Goal: Information Seeking & Learning: Get advice/opinions

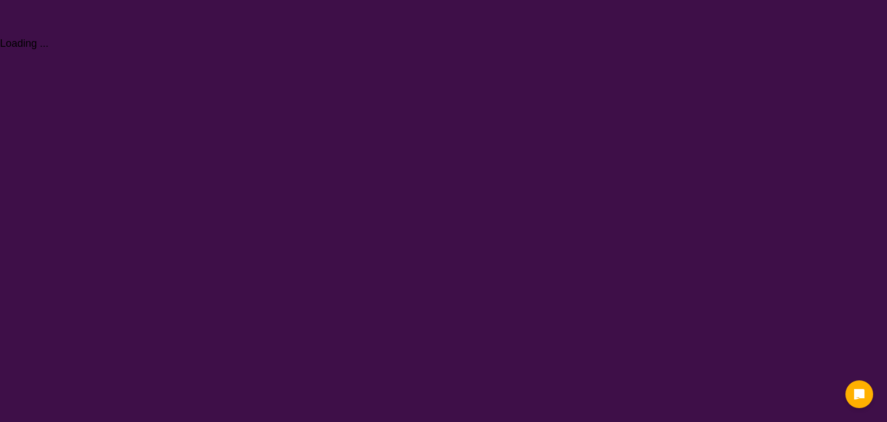
select select "Speech therapy"
select select "NDIS"
select select "Speech therapy"
select select "NDIS"
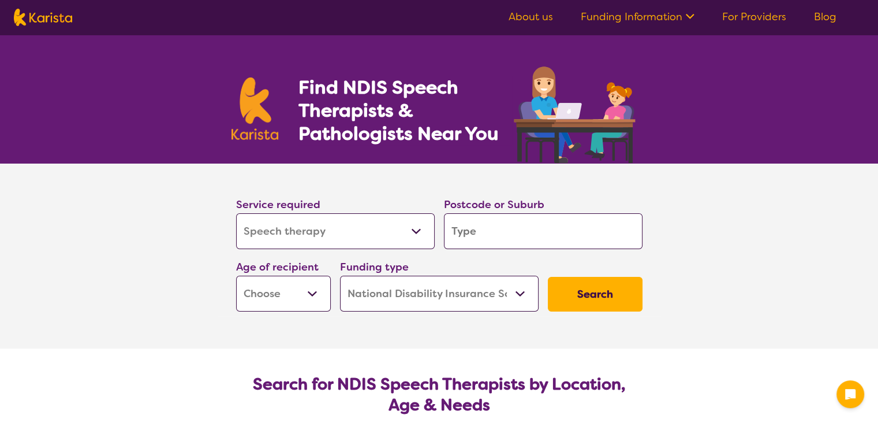
click at [542, 241] on input "search" at bounding box center [543, 231] width 199 height 36
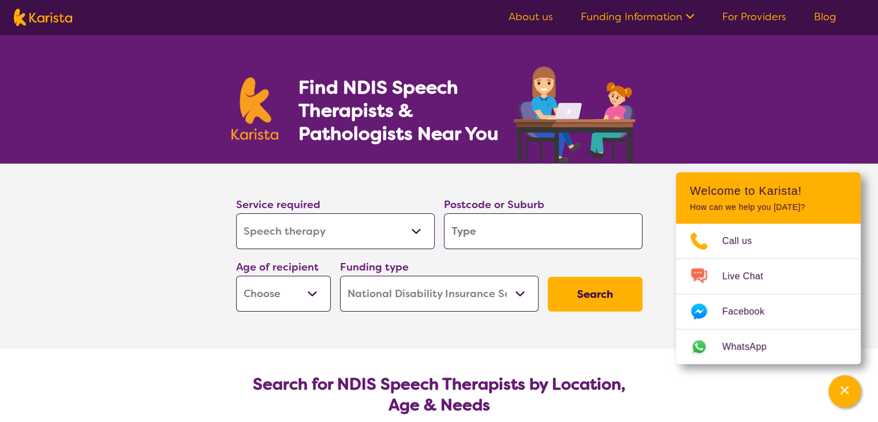
type input "3"
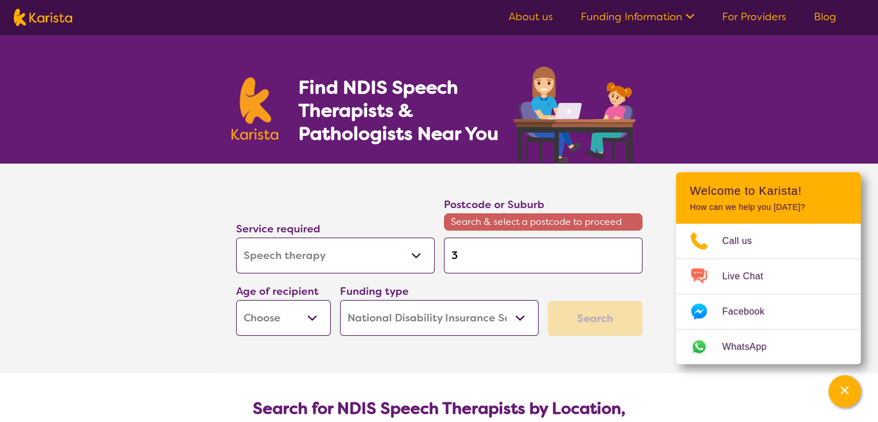
type input "38"
type input "380"
type input "3804"
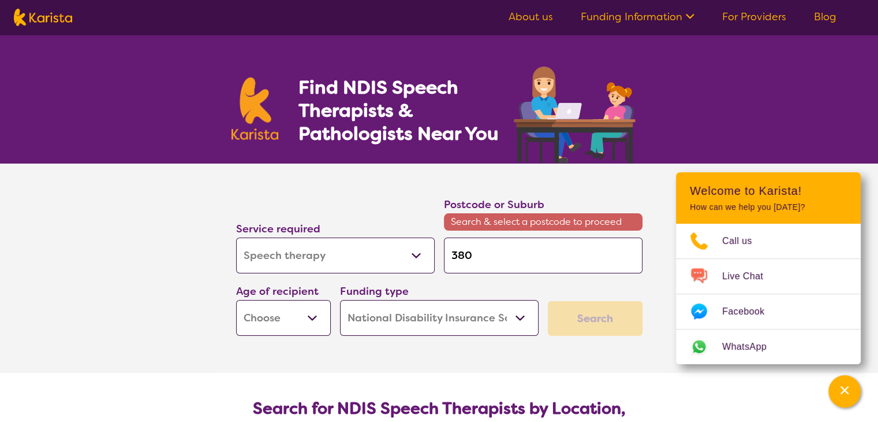
type input "3804"
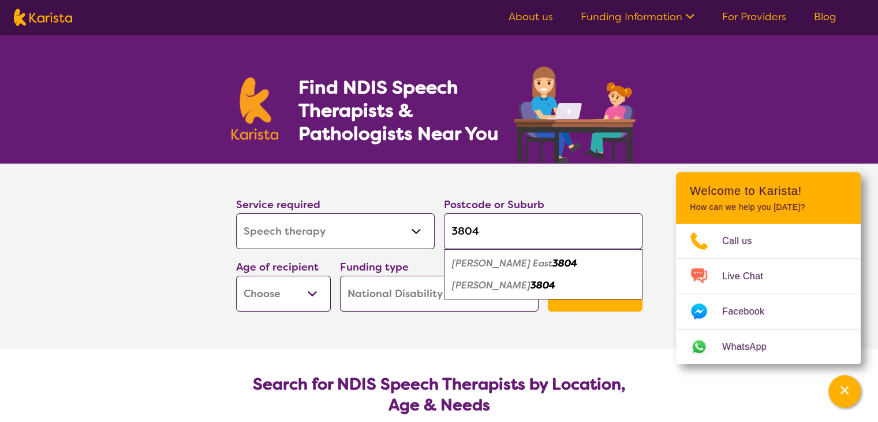
type input "3804"
click at [531, 284] on em "[PERSON_NAME]" at bounding box center [491, 285] width 79 height 12
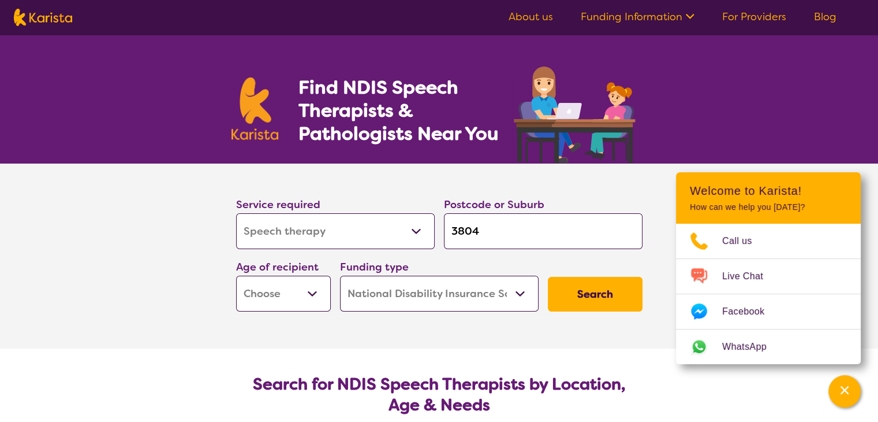
click at [314, 289] on select "Early Childhood - 0 to 9 Child - 10 to 11 Adolescent - 12 to 17 Adult - 18 to 6…" at bounding box center [283, 293] width 95 height 36
select select "AS"
click at [236, 275] on select "Early Childhood - 0 to 9 Child - 10 to 11 Adolescent - 12 to 17 Adult - 18 to 6…" at bounding box center [283, 293] width 95 height 36
select select "AS"
click at [472, 295] on select "Home Care Package (HCP) National Disability Insurance Scheme (NDIS) I don't know" at bounding box center [439, 293] width 199 height 36
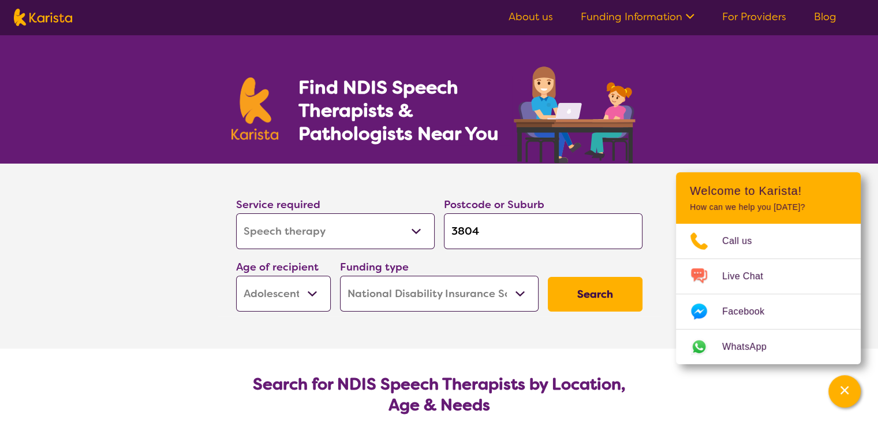
click at [340, 275] on select "Home Care Package (HCP) National Disability Insurance Scheme (NDIS) I don't know" at bounding box center [439, 293] width 199 height 36
click at [571, 292] on button "Search" at bounding box center [595, 294] width 95 height 35
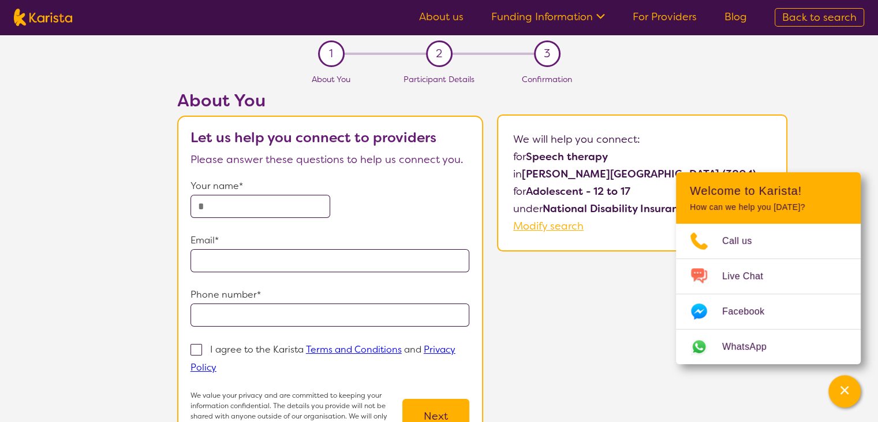
select select "Speech therapy"
select select "AS"
select select "NDIS"
select select "Speech therapy"
select select "AS"
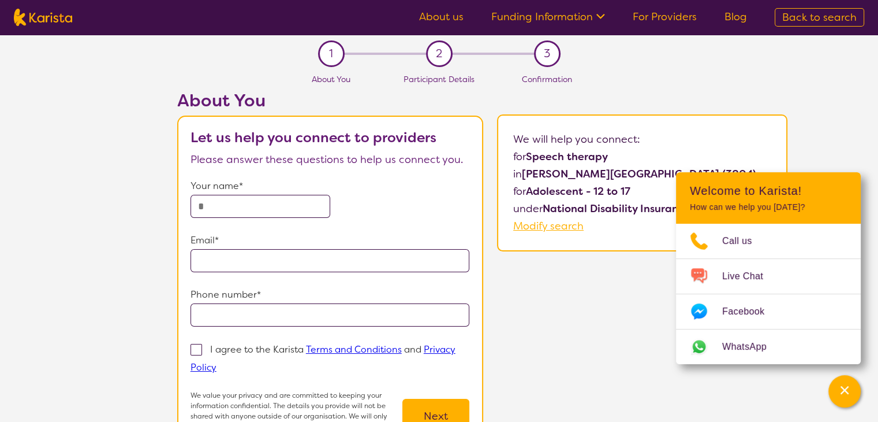
select select "NDIS"
